Goal: Information Seeking & Learning: Learn about a topic

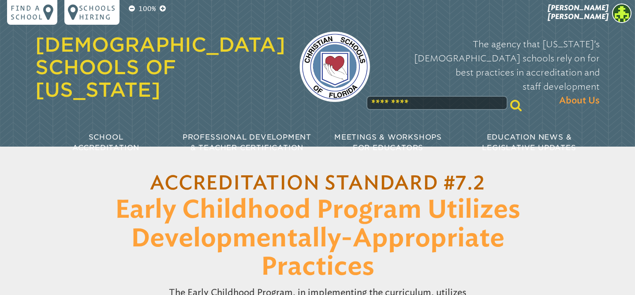
click at [109, 214] on h1 "Accreditation Standard #7.2 Early Childhood Program Utilizes Developmentally-Ap…" at bounding box center [318, 225] width 454 height 114
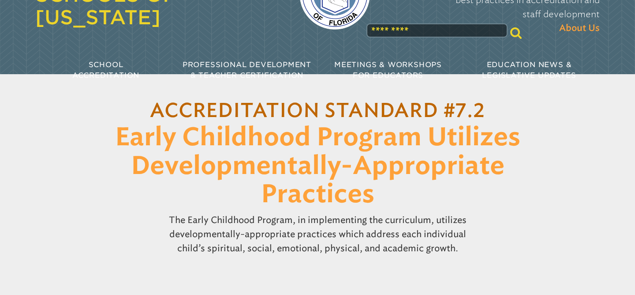
scroll to position [80, 0]
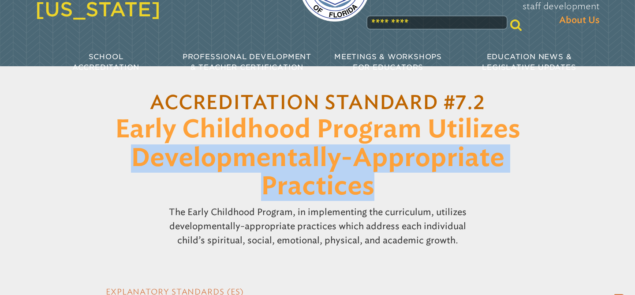
drag, startPoint x: 133, startPoint y: 157, endPoint x: 383, endPoint y: 190, distance: 252.3
click at [383, 190] on h1 "Accreditation Standard #7.2 Early Childhood Program Utilizes Developmentally-Ap…" at bounding box center [318, 144] width 454 height 114
copy span "Developmentally-Appropriate Practices"
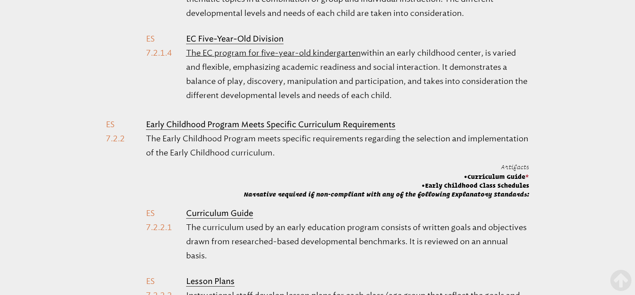
scroll to position [693, 0]
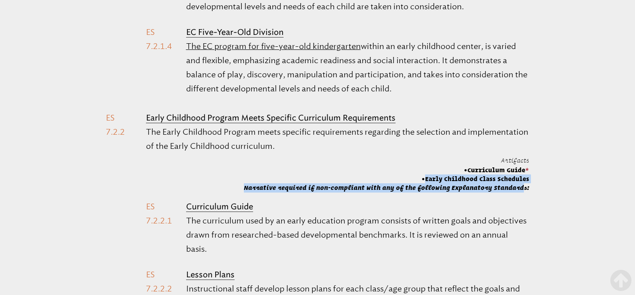
drag, startPoint x: 425, startPoint y: 177, endPoint x: 493, endPoint y: 181, distance: 68.0
click at [493, 181] on span "Early Childhood Class Schedules" at bounding box center [476, 178] width 108 height 9
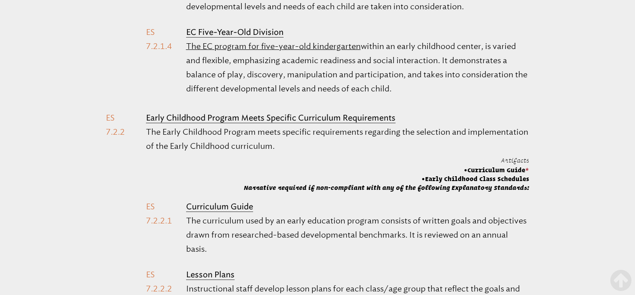
click at [484, 147] on p "The Early Childhood Program meets specific requirements regarding the selection…" at bounding box center [337, 139] width 383 height 28
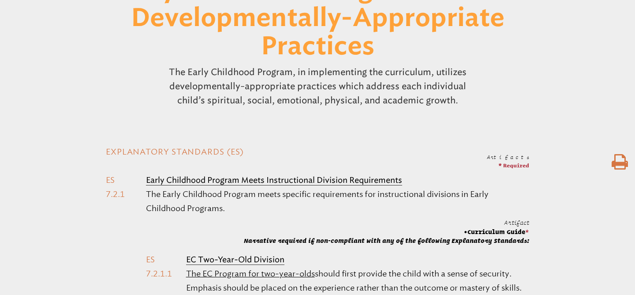
scroll to position [237, 0]
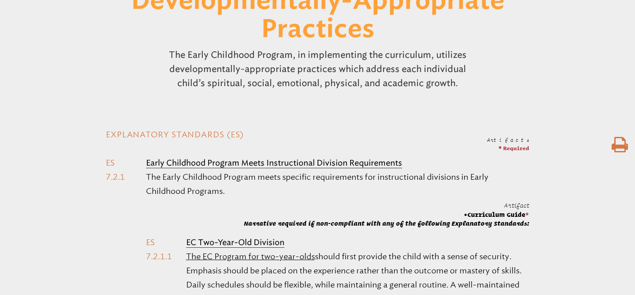
click at [624, 142] on icon at bounding box center [620, 145] width 16 height 18
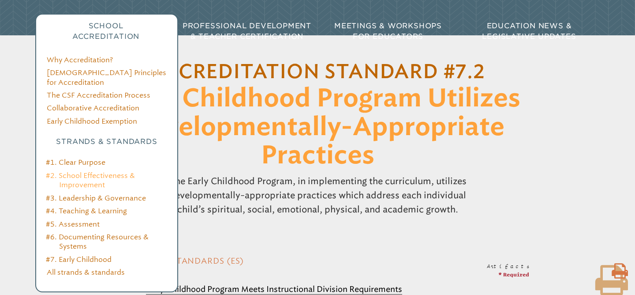
scroll to position [112, 0]
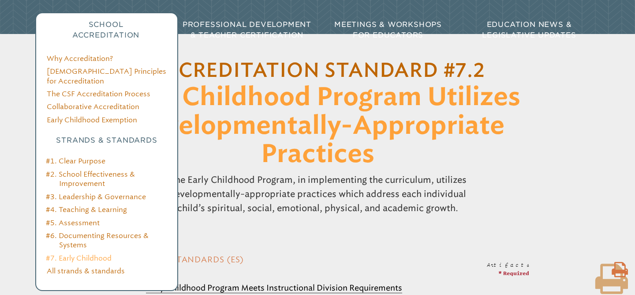
click at [81, 254] on link "#7. Early Childhood" at bounding box center [79, 258] width 66 height 8
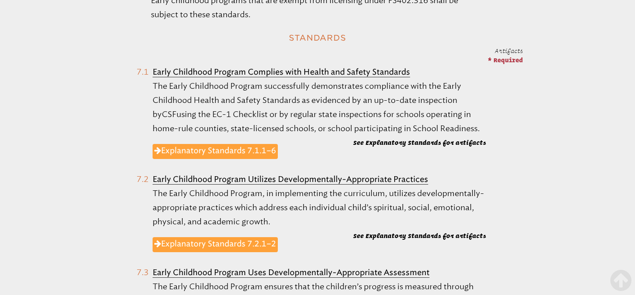
scroll to position [425, 0]
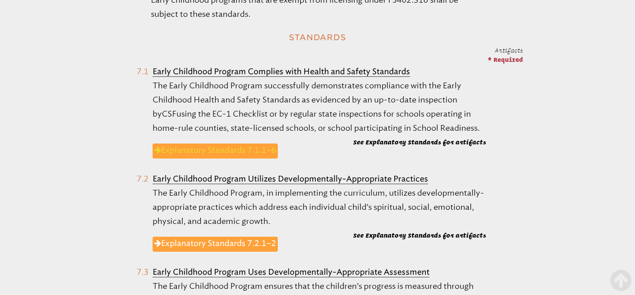
click at [233, 150] on link "Explanatory Standards 7.1.1–6" at bounding box center [215, 150] width 125 height 15
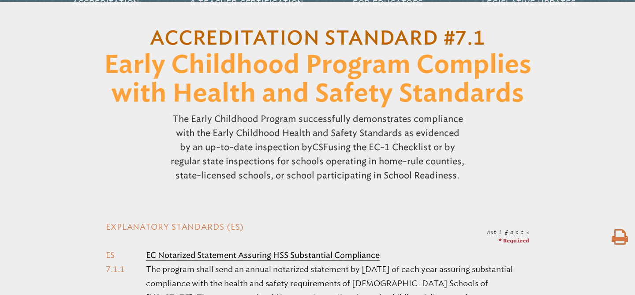
scroll to position [144, 0]
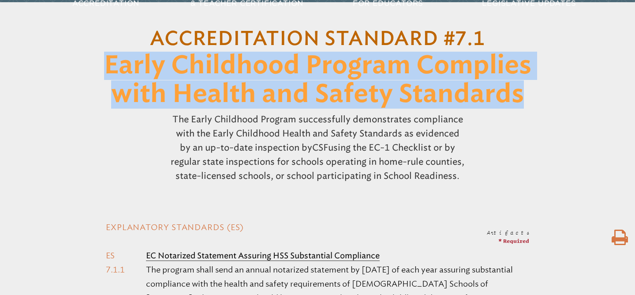
drag, startPoint x: 106, startPoint y: 66, endPoint x: 532, endPoint y: 93, distance: 427.0
click at [532, 93] on h1 "Accreditation Standard #7.1 Early Childhood Program Complies with Health and Sa…" at bounding box center [318, 65] width 454 height 85
copy span "Early Childhood Program Complies with Health and Safety Standards"
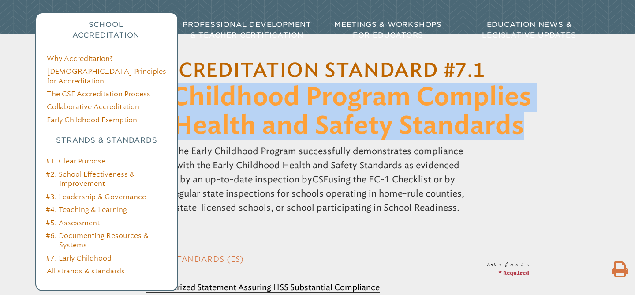
scroll to position [115, 0]
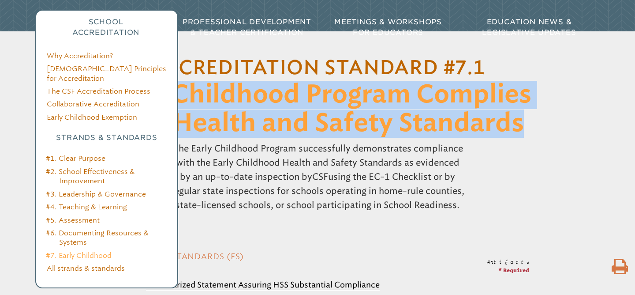
click at [89, 251] on link "#7. Early Childhood" at bounding box center [79, 255] width 66 height 8
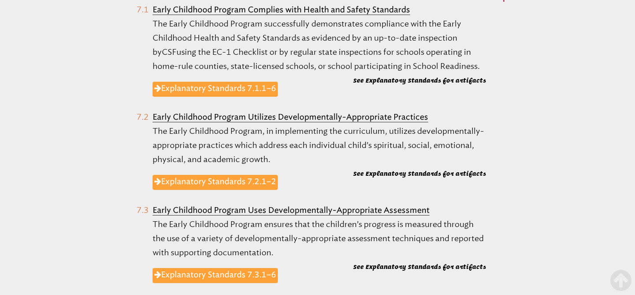
scroll to position [489, 0]
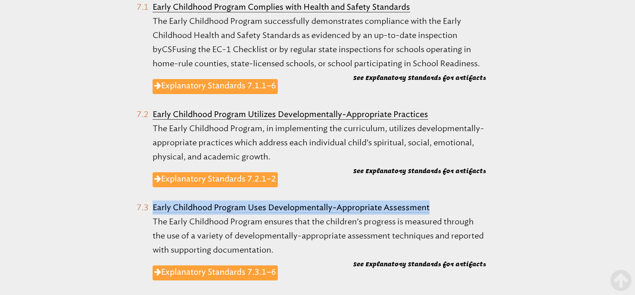
drag, startPoint x: 431, startPoint y: 206, endPoint x: 150, endPoint y: 210, distance: 280.6
click at [150, 210] on li "Early Childhood Program Uses Developmentally-Appropriate Assessment The Early C…" at bounding box center [312, 245] width 350 height 90
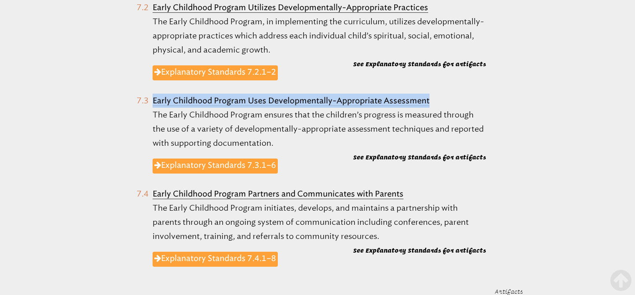
scroll to position [596, 0]
copy b "Early Childhood Program Uses Developmentally-Appropriate Assessment"
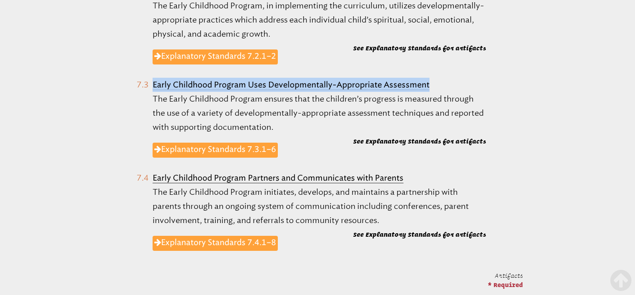
scroll to position [614, 0]
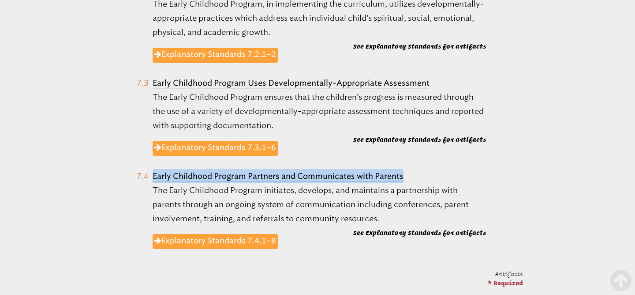
drag, startPoint x: 409, startPoint y: 176, endPoint x: 128, endPoint y: 174, distance: 280.1
click at [128, 174] on ol "Early Childhood Program Complies with Health and Safety Standards The Early Chi…" at bounding box center [312, 58] width 424 height 402
copy b "Early Childhood Program Partners and Communicates with Parents"
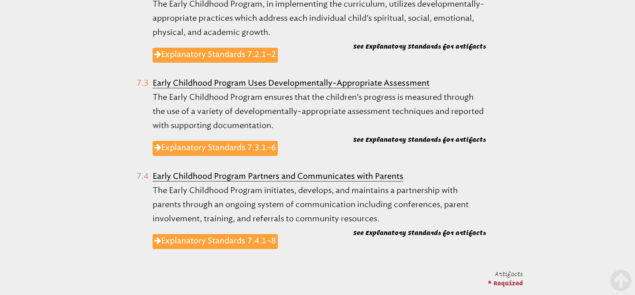
click at [130, 172] on ol "Early Childhood Program Complies with Health and Safety Standards The Early Chi…" at bounding box center [312, 58] width 424 height 402
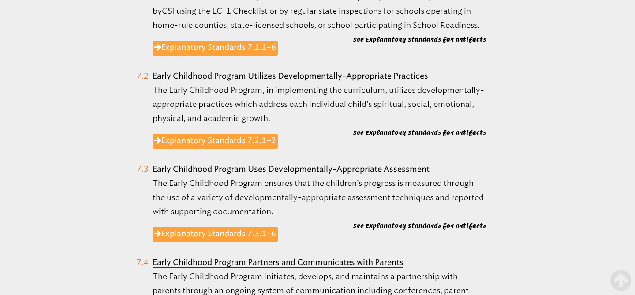
scroll to position [563, 0]
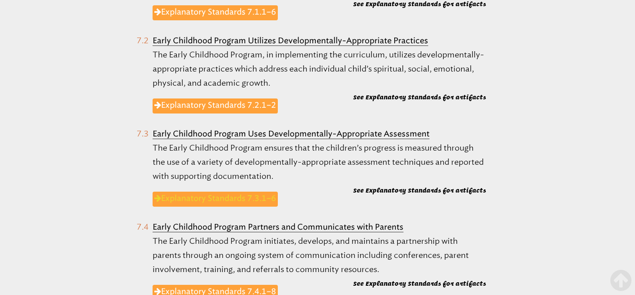
click at [203, 201] on link "Explanatory Standards 7.3.1–6" at bounding box center [215, 198] width 125 height 15
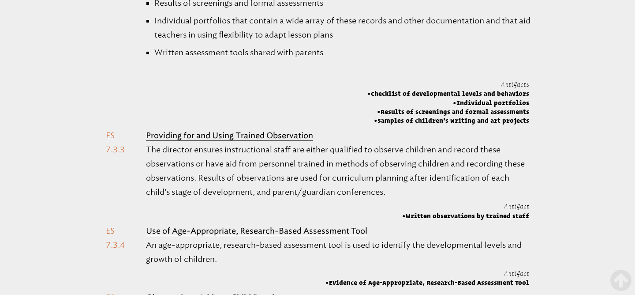
scroll to position [703, 0]
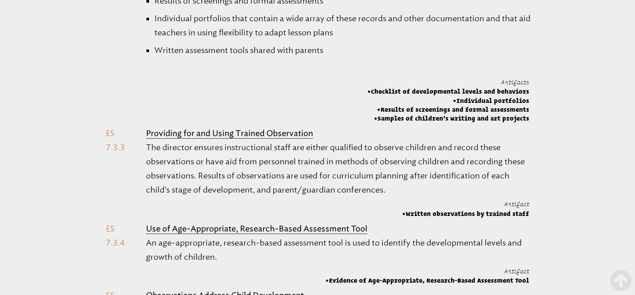
drag, startPoint x: 371, startPoint y: 91, endPoint x: 528, endPoint y: 118, distance: 159.3
click at [528, 118] on span "Artifacts Checklist of developmental levels and behaviors Individual portfolios…" at bounding box center [448, 100] width 162 height 45
copy span "Checklist of developmental levels and behaviors Individual portfolios Results o…"
drag, startPoint x: 530, startPoint y: 211, endPoint x: 410, endPoint y: 202, distance: 120.4
click at [410, 202] on div "Artifacts * Required Continuous Student Assessment Continuous Student Assessmen…" at bounding box center [317, 63] width 635 height 776
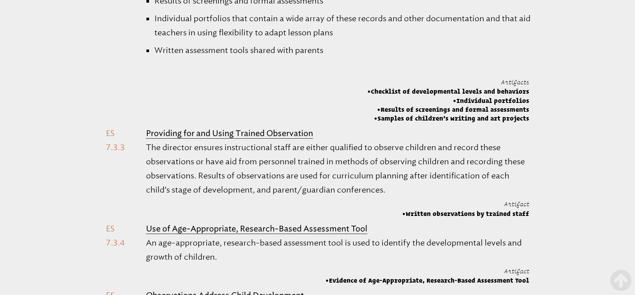
click at [410, 202] on span "Artifact Written observations by trained staff" at bounding box center [465, 208] width 127 height 19
drag, startPoint x: 409, startPoint y: 212, endPoint x: 528, endPoint y: 216, distance: 119.6
click at [528, 216] on span "Written observations by trained staff" at bounding box center [465, 213] width 127 height 9
copy span "Written observations by trained staff"
click at [292, 142] on p "The director ensures instructional staff are either qualified to observe childr…" at bounding box center [337, 168] width 383 height 56
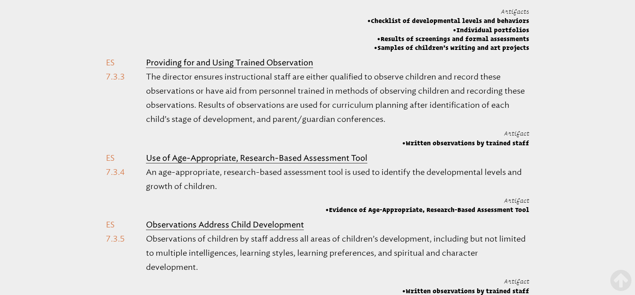
scroll to position [776, 0]
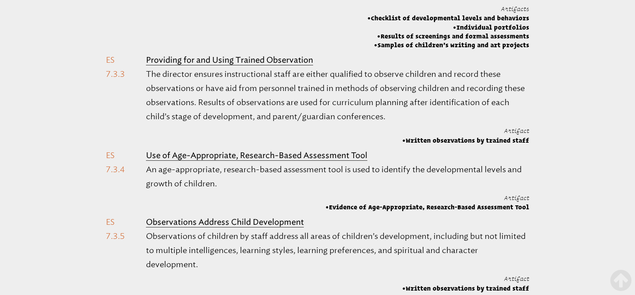
drag, startPoint x: 530, startPoint y: 205, endPoint x: 330, endPoint y: 210, distance: 199.9
click at [330, 210] on span "Evidence of Age-Appropriate, Research-Based Assessment Tool" at bounding box center [428, 206] width 204 height 9
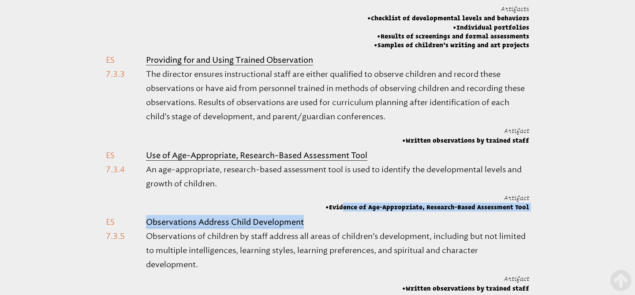
drag, startPoint x: 331, startPoint y: 206, endPoint x: 524, endPoint y: 214, distance: 192.9
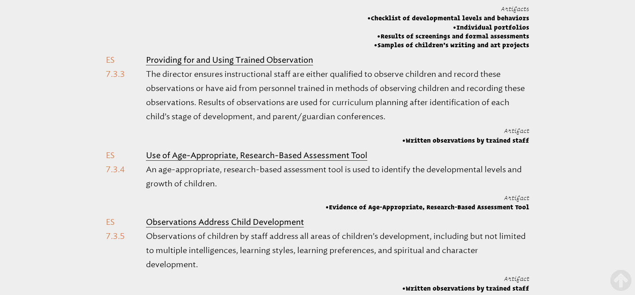
click at [528, 215] on li "Observations Address Child Development Observations of children by staff addres…" at bounding box center [318, 254] width 424 height 78
drag, startPoint x: 530, startPoint y: 206, endPoint x: 433, endPoint y: 209, distance: 97.5
click at [348, 227] on li "Observations Address Child Development Observations of children by staff addres…" at bounding box center [318, 254] width 424 height 78
drag, startPoint x: 332, startPoint y: 205, endPoint x: 529, endPoint y: 206, distance: 197.2
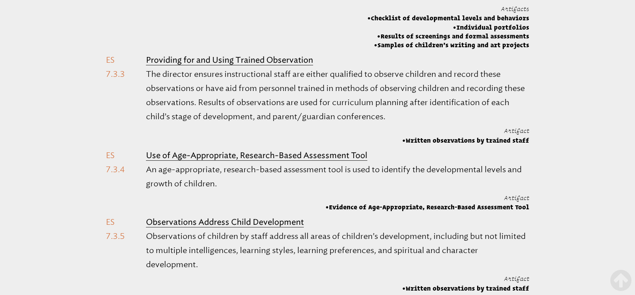
click at [529, 206] on span "Evidence of Age-Appropriate, Research-Based Assessment Tool" at bounding box center [428, 206] width 204 height 9
copy span "Evidence of Age-Appropriate, Research-Based Assessment Tool"
click at [311, 168] on p "An age-appropriate, research-based assessment tool is used to identify the deve…" at bounding box center [337, 176] width 383 height 28
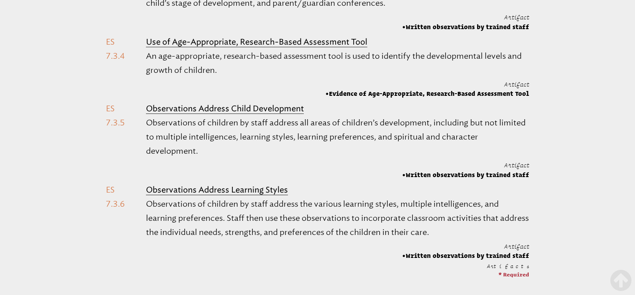
scroll to position [898, 0]
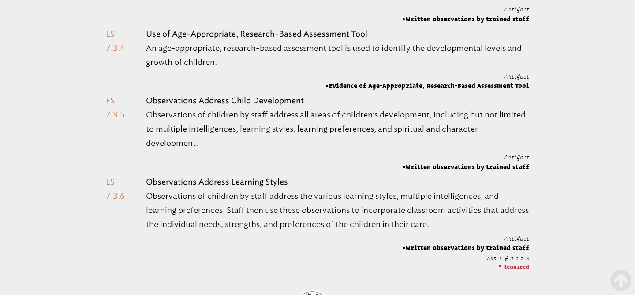
drag, startPoint x: 408, startPoint y: 166, endPoint x: 525, endPoint y: 169, distance: 116.9
click at [528, 167] on span "Written observations by trained staff" at bounding box center [465, 166] width 127 height 9
copy span "Written observations by trained staff"
click at [281, 110] on p "Observations of children by staff address all areas of children’s development, …" at bounding box center [337, 129] width 383 height 42
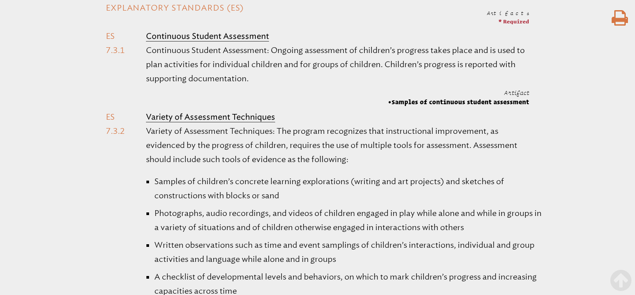
scroll to position [363, 0]
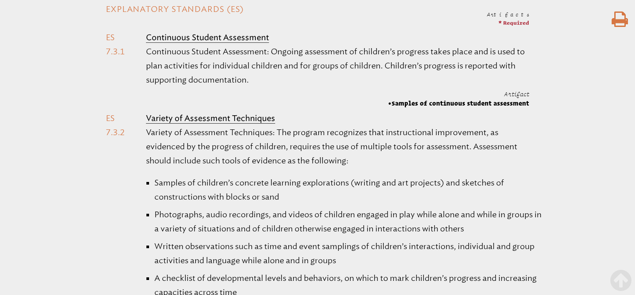
drag, startPoint x: 530, startPoint y: 102, endPoint x: 394, endPoint y: 107, distance: 136.0
drag, startPoint x: 395, startPoint y: 100, endPoint x: 528, endPoint y: 103, distance: 132.8
click at [528, 103] on span "Samples of continuous student assessment" at bounding box center [458, 103] width 141 height 9
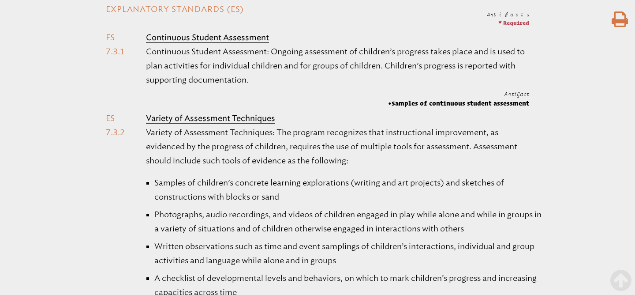
copy span "Samples of continuous student assessmen"
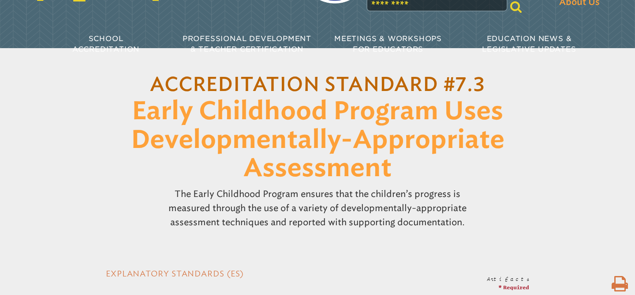
scroll to position [75, 0]
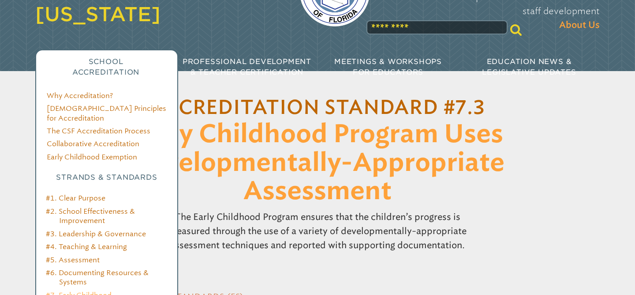
click at [80, 291] on link "#7. Early Childhood" at bounding box center [79, 295] width 66 height 8
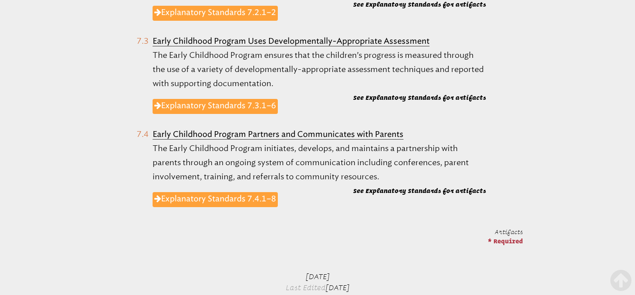
scroll to position [675, 0]
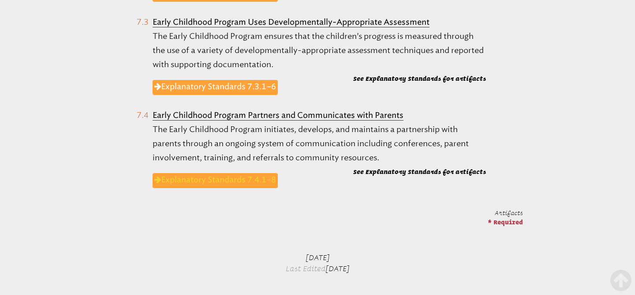
click at [226, 180] on link "Explanatory Standards 7.4.1–8" at bounding box center [215, 180] width 125 height 15
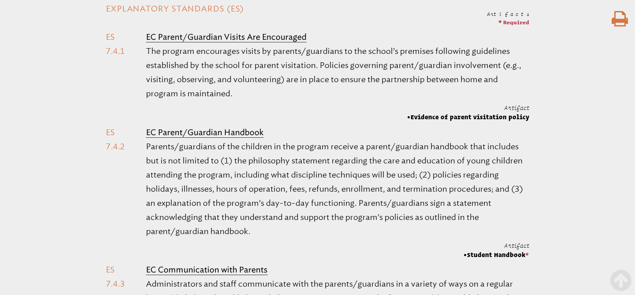
scroll to position [336, 0]
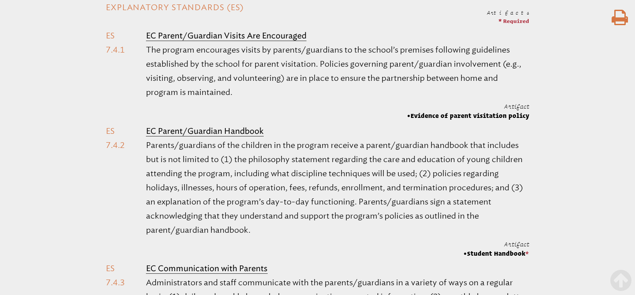
drag, startPoint x: 530, startPoint y: 113, endPoint x: 478, endPoint y: 119, distance: 51.9
click at [412, 115] on span "Evidence of parent visitation policy" at bounding box center [468, 115] width 122 height 9
drag, startPoint x: 412, startPoint y: 115, endPoint x: 529, endPoint y: 115, distance: 117.3
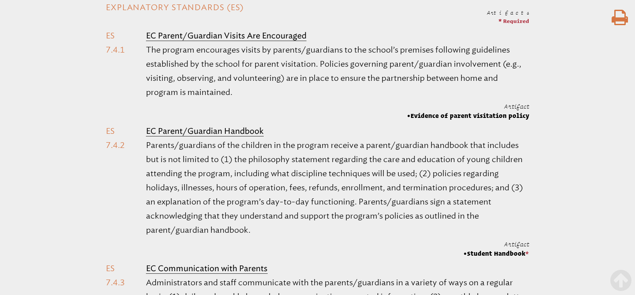
click at [413, 115] on span "Evidence of parent visitation policy" at bounding box center [468, 115] width 122 height 9
drag, startPoint x: 413, startPoint y: 115, endPoint x: 427, endPoint y: 115, distance: 14.1
click at [427, 115] on span "Evidence of parent visitation policy" at bounding box center [468, 115] width 122 height 9
click at [413, 115] on span "Evidence of parent visitation policy" at bounding box center [468, 115] width 122 height 9
drag, startPoint x: 413, startPoint y: 115, endPoint x: 527, endPoint y: 113, distance: 114.3
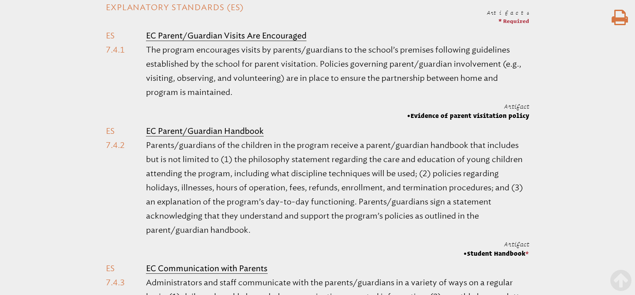
click at [527, 113] on span "Evidence of parent visitation policy" at bounding box center [468, 115] width 122 height 9
drag, startPoint x: 525, startPoint y: 252, endPoint x: 468, endPoint y: 254, distance: 57.8
click at [468, 254] on span "Student Handbook *" at bounding box center [497, 253] width 66 height 9
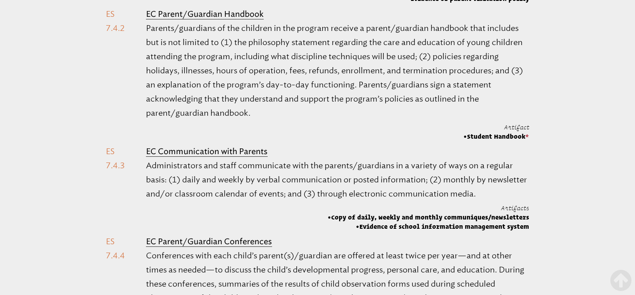
scroll to position [480, 0]
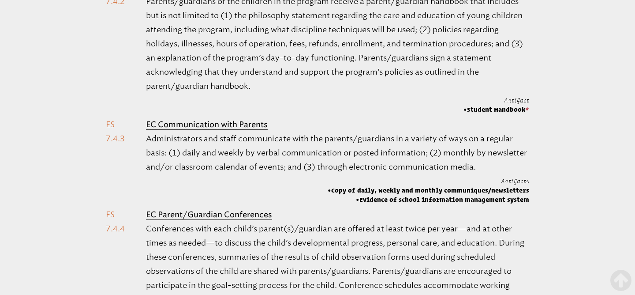
drag, startPoint x: 335, startPoint y: 191, endPoint x: 526, endPoint y: 197, distance: 191.5
click at [526, 197] on span "Artifacts Copy of daily, weekly and monthly communiques/newsletters Evidence of…" at bounding box center [429, 189] width 202 height 27
click at [222, 187] on li "EC Communication with Parents Administrators and staff communicate with the par…" at bounding box center [318, 160] width 424 height 86
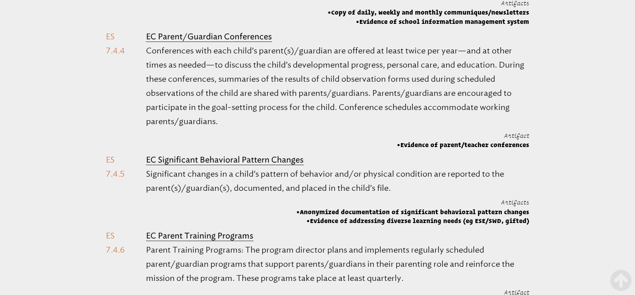
scroll to position [659, 0]
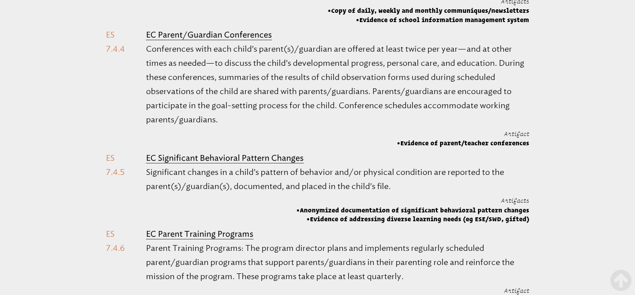
drag, startPoint x: 401, startPoint y: 143, endPoint x: 529, endPoint y: 143, distance: 128.8
click at [529, 143] on div "Artifacts * Required EC Parent/Guardian Visits Are Encouraged The program encou…" at bounding box center [317, 98] width 635 height 817
click at [402, 142] on span "Evidence of parent/teacher conferences" at bounding box center [463, 143] width 132 height 9
drag, startPoint x: 402, startPoint y: 142, endPoint x: 527, endPoint y: 141, distance: 124.8
click at [527, 141] on span "Evidence of parent/teacher conferences" at bounding box center [463, 143] width 132 height 9
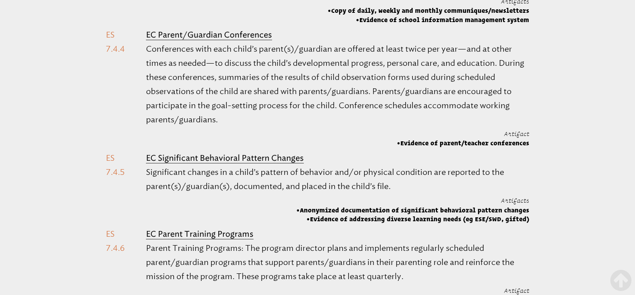
drag, startPoint x: 304, startPoint y: 209, endPoint x: 526, endPoint y: 219, distance: 222.6
click at [526, 219] on span "Artifacts Anonymized documentation of significant behavioral pattern changes Ev…" at bounding box center [412, 209] width 233 height 27
click at [289, 147] on ol "EC Parent/Guardian Visits Are Encouraged The program encourages visits by paren…" at bounding box center [318, 104] width 424 height 798
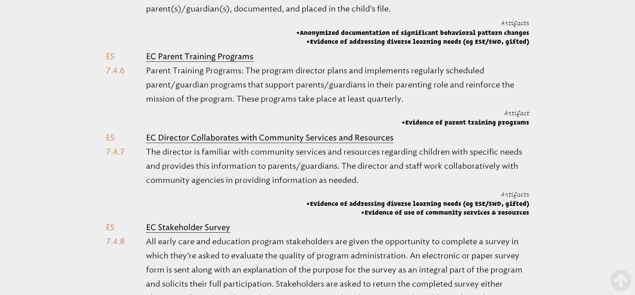
scroll to position [837, 0]
drag, startPoint x: 528, startPoint y: 119, endPoint x: 407, endPoint y: 120, distance: 121.3
click at [407, 120] on span "Evidence of parent training programs" at bounding box center [465, 121] width 127 height 9
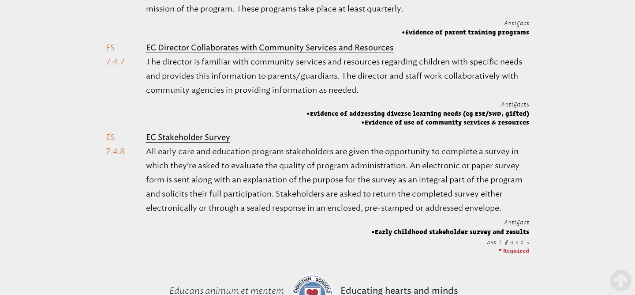
scroll to position [927, 0]
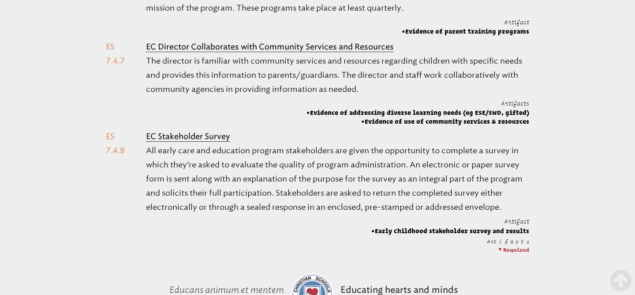
drag, startPoint x: 377, startPoint y: 230, endPoint x: 532, endPoint y: 232, distance: 154.4
